Goal: Information Seeking & Learning: Check status

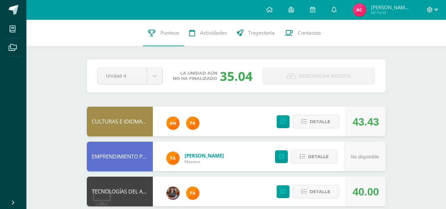
click at [433, 10] on span at bounding box center [432, 9] width 11 height 7
click at [402, 44] on span "Cerrar sesión" at bounding box center [415, 45] width 30 height 6
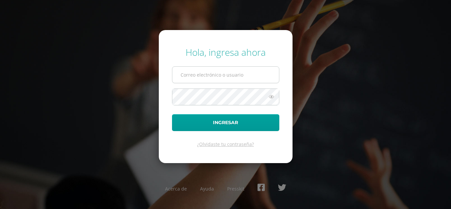
click at [254, 69] on input "text" at bounding box center [225, 75] width 107 height 16
type input "lauraiboy2023@maiagt.org"
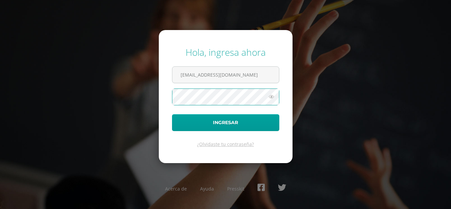
click at [172, 114] on button "Ingresar" at bounding box center [225, 122] width 107 height 17
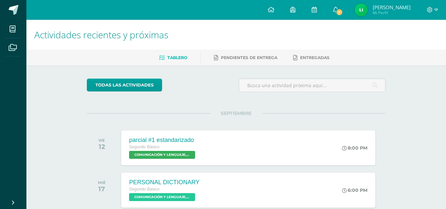
click at [368, 16] on img at bounding box center [361, 9] width 13 height 13
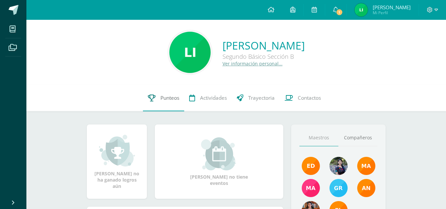
click at [175, 102] on link "Punteos" at bounding box center [163, 98] width 41 height 26
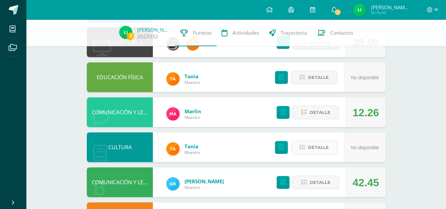
scroll to position [147, 0]
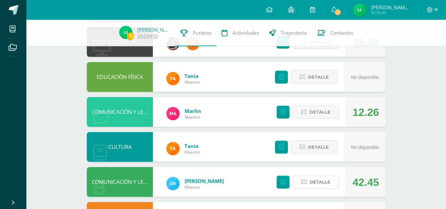
click at [314, 183] on span "Detalle" at bounding box center [320, 182] width 21 height 12
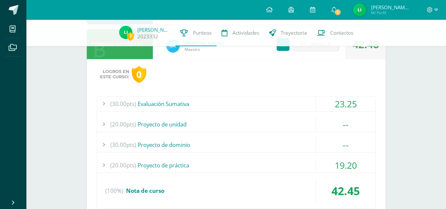
scroll to position [285, 0]
click at [344, 100] on div "23.25" at bounding box center [345, 103] width 59 height 15
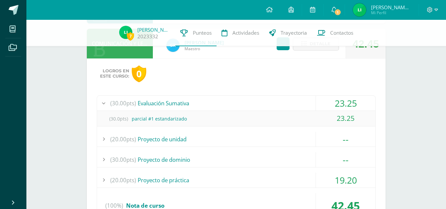
click at [344, 100] on div "23.25" at bounding box center [345, 103] width 59 height 15
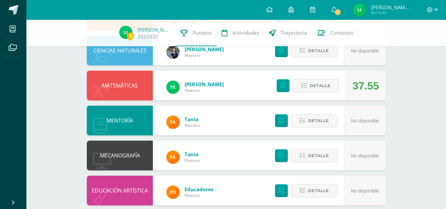
scroll to position [526, 0]
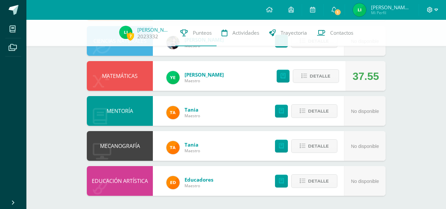
click at [435, 10] on icon at bounding box center [436, 10] width 4 height 2
click at [407, 47] on span "Cerrar sesión" at bounding box center [415, 45] width 30 height 6
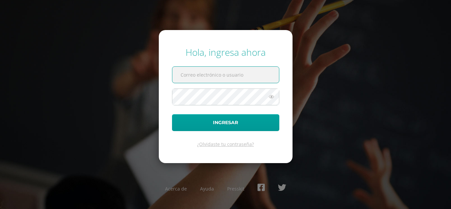
click at [187, 74] on input "text" at bounding box center [225, 75] width 107 height 16
type input "angelacuxulic2023@maiagt.org"
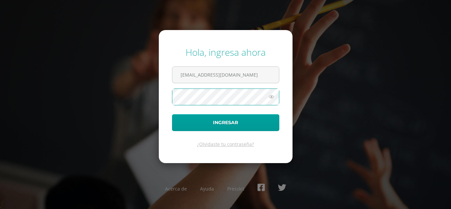
click at [172, 114] on button "Ingresar" at bounding box center [225, 122] width 107 height 17
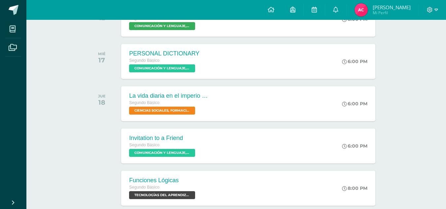
scroll to position [129, 0]
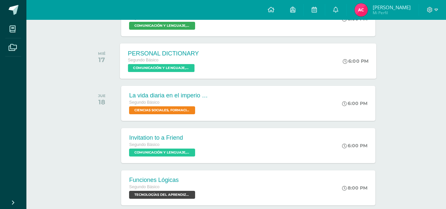
click at [232, 66] on div "PERSONAL DICTIONARY Segundo Básico COMUNICACIÓN Y LENGUAJE, IDIOMA EXTRANJERO '…" at bounding box center [248, 60] width 256 height 35
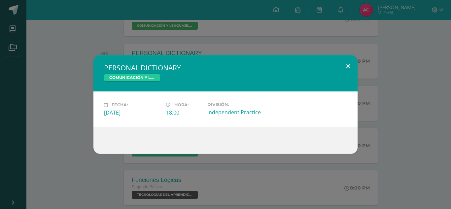
click at [347, 65] on button at bounding box center [348, 66] width 19 height 22
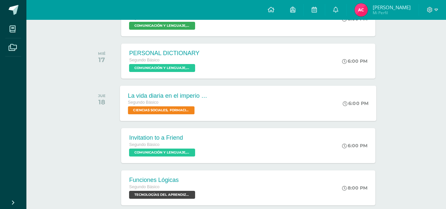
scroll to position [0, 0]
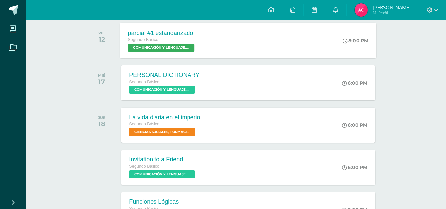
scroll to position [119, 0]
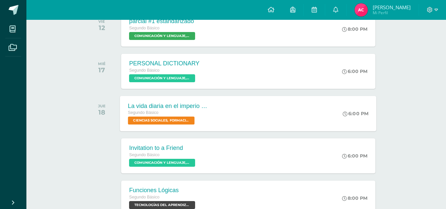
click at [207, 116] on div "Segundo Básico" at bounding box center [168, 112] width 80 height 7
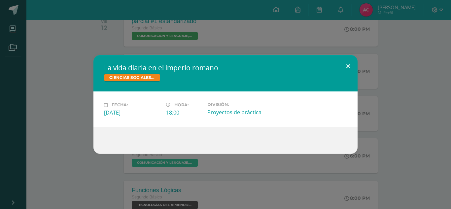
click at [349, 67] on button at bounding box center [348, 66] width 19 height 22
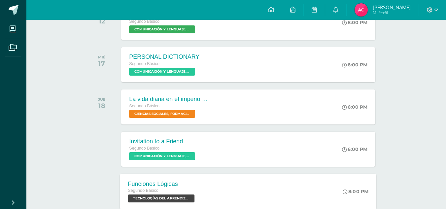
scroll to position [125, 0]
